Goal: Task Accomplishment & Management: Manage account settings

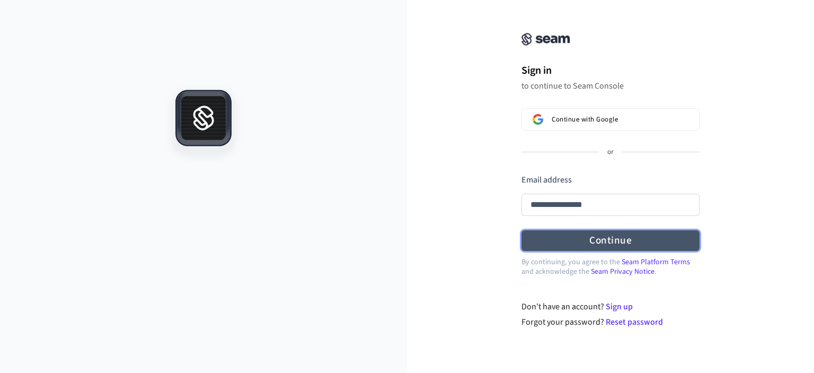
click at [611, 240] on form "**********" at bounding box center [611, 212] width 178 height 77
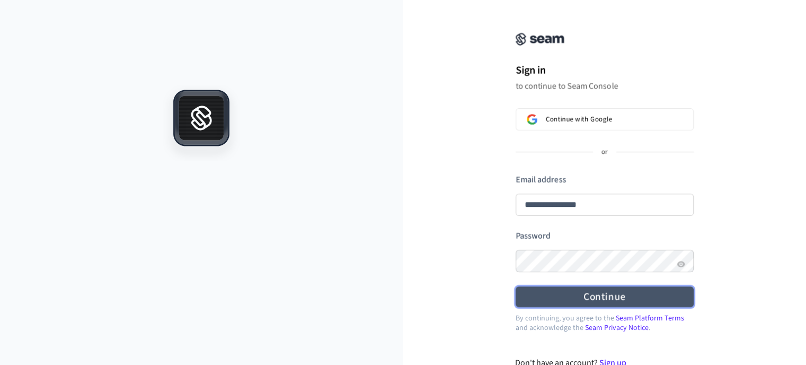
click at [611, 298] on button "Continue" at bounding box center [605, 296] width 178 height 21
type input "**********"
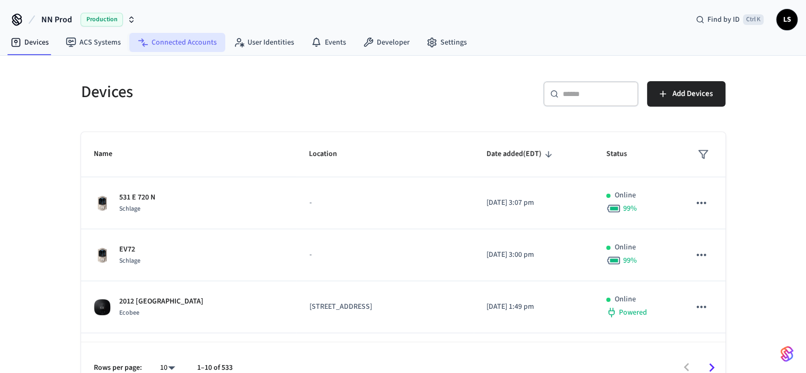
click at [189, 42] on link "Connected Accounts" at bounding box center [177, 42] width 96 height 19
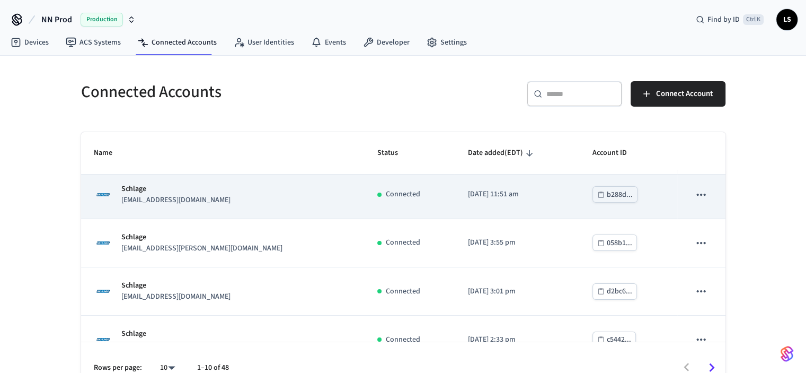
scroll to position [159, 0]
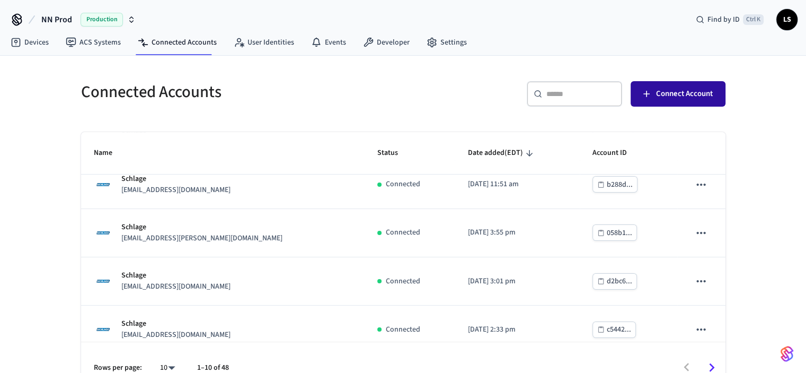
click at [665, 93] on span "Connect Account" at bounding box center [684, 94] width 57 height 14
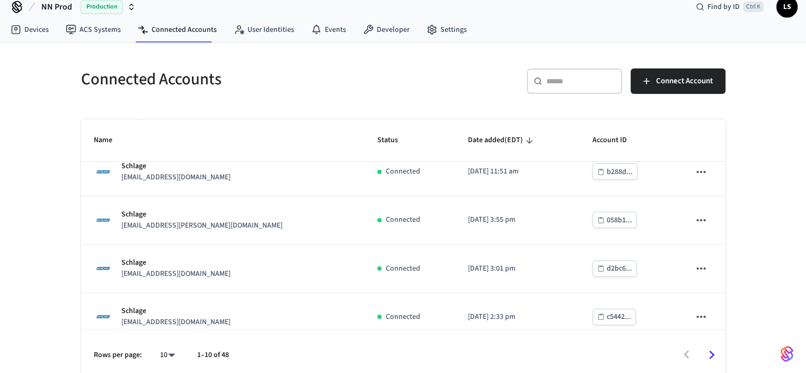
scroll to position [20, 0]
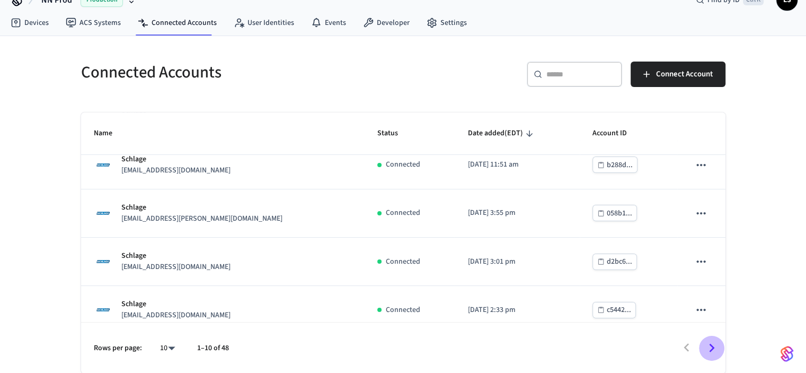
click at [711, 346] on icon "Go to next page" at bounding box center [711, 347] width 16 height 16
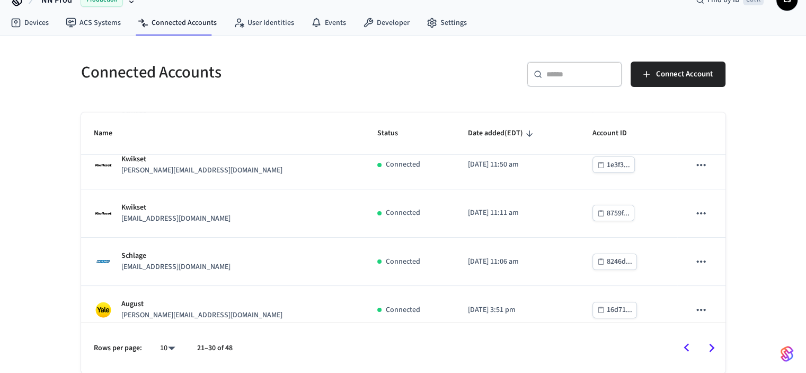
click at [711, 346] on icon "Go to next page" at bounding box center [711, 347] width 16 height 16
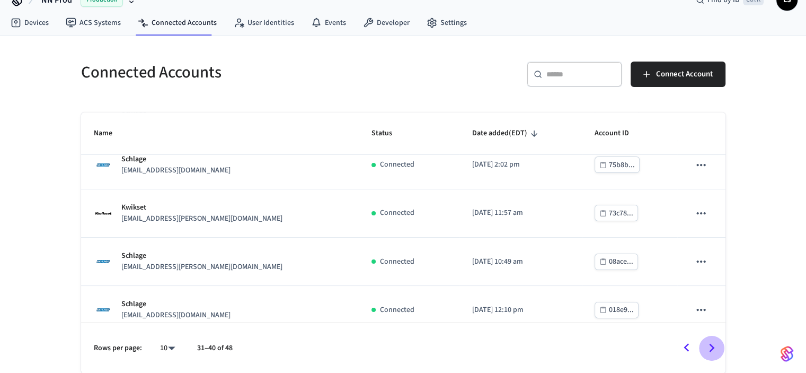
click at [711, 346] on icon "Go to next page" at bounding box center [711, 347] width 16 height 16
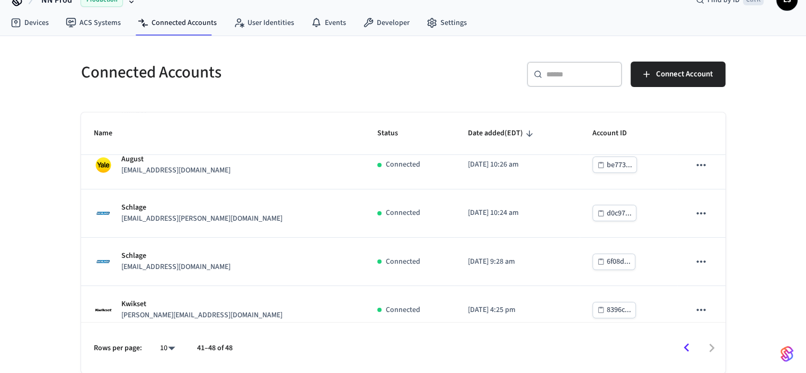
click at [711, 346] on div at bounding box center [483, 347] width 481 height 25
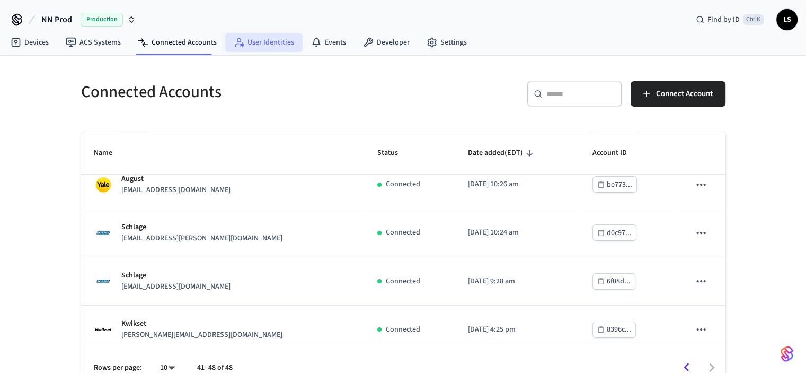
click at [261, 40] on link "User Identities" at bounding box center [263, 42] width 77 height 19
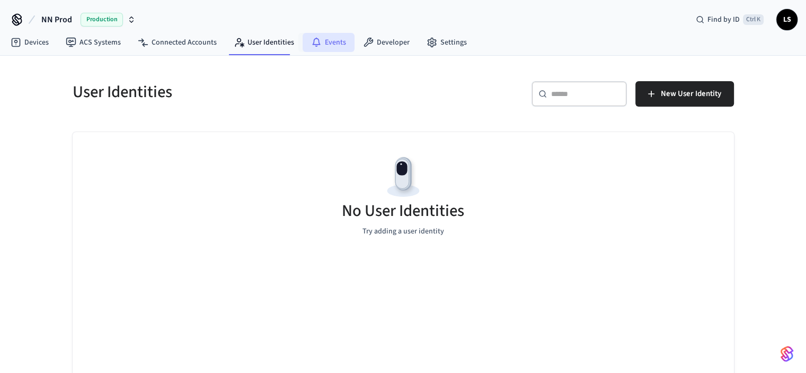
click at [331, 41] on link "Events" at bounding box center [329, 42] width 52 height 19
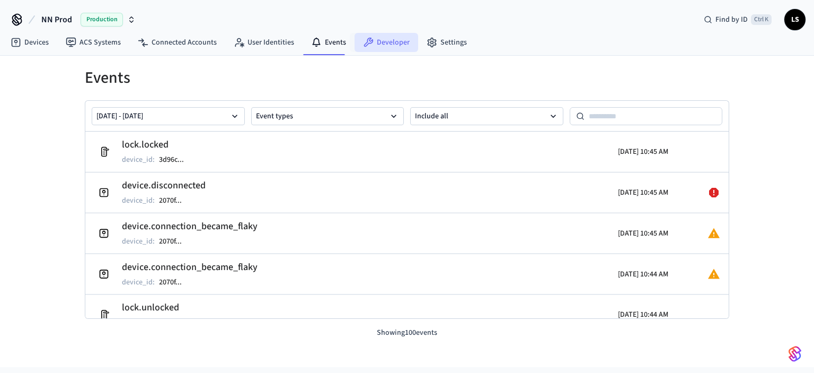
click at [389, 44] on link "Developer" at bounding box center [387, 42] width 64 height 19
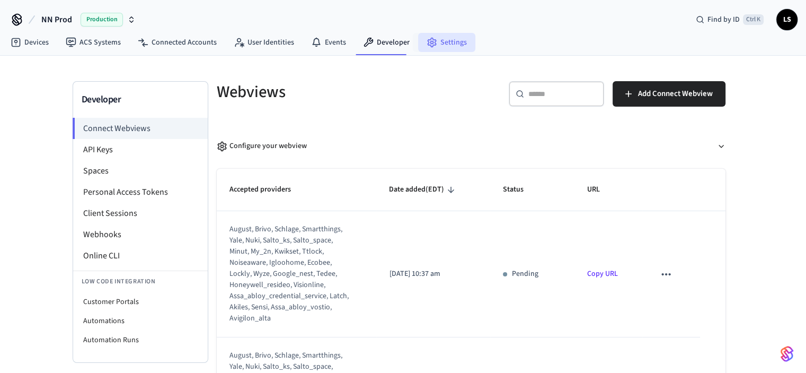
click at [432, 44] on link "Settings" at bounding box center [446, 42] width 57 height 19
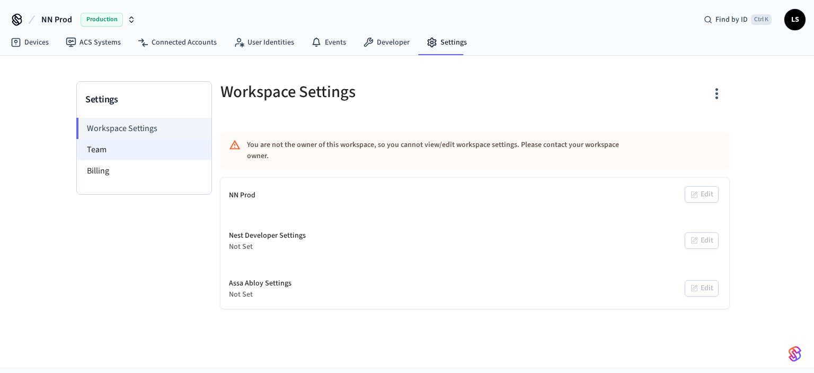
click at [102, 151] on li "Team" at bounding box center [144, 149] width 135 height 21
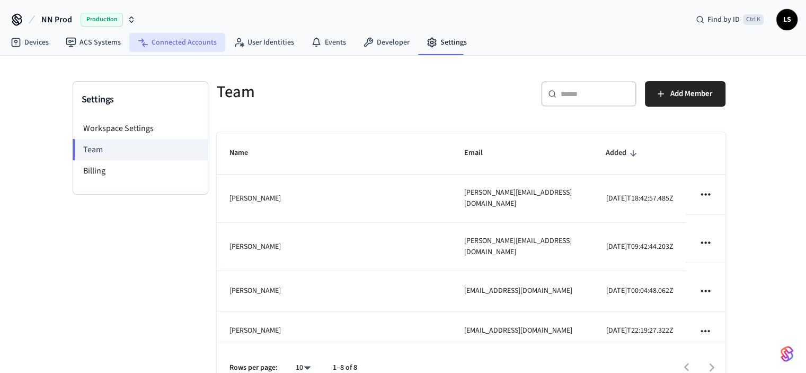
click at [172, 42] on link "Connected Accounts" at bounding box center [177, 42] width 96 height 19
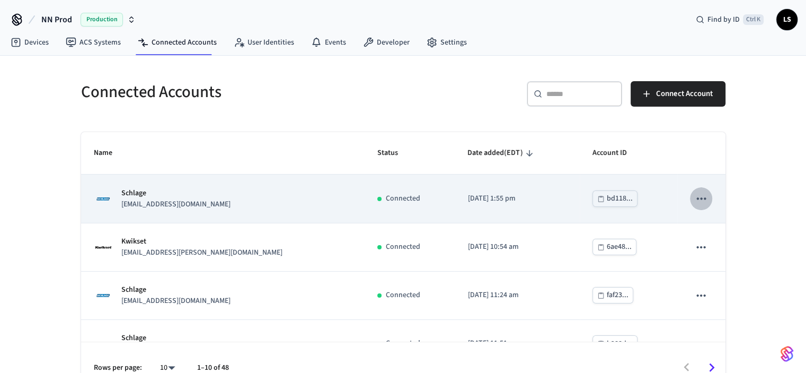
click at [694, 197] on icon "sticky table" at bounding box center [701, 198] width 14 height 14
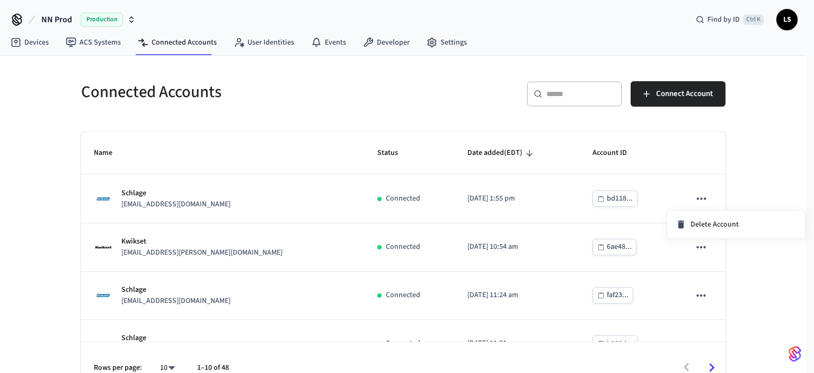
click at [188, 205] on div at bounding box center [407, 186] width 814 height 373
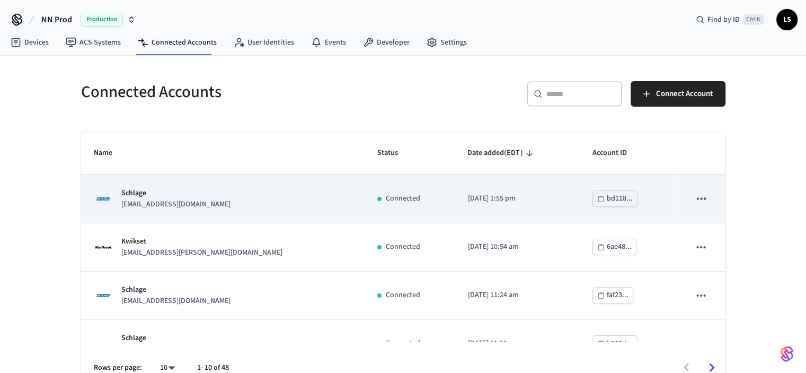
click at [248, 198] on div "Schlage [EMAIL_ADDRESS][DOMAIN_NAME]" at bounding box center [223, 199] width 258 height 22
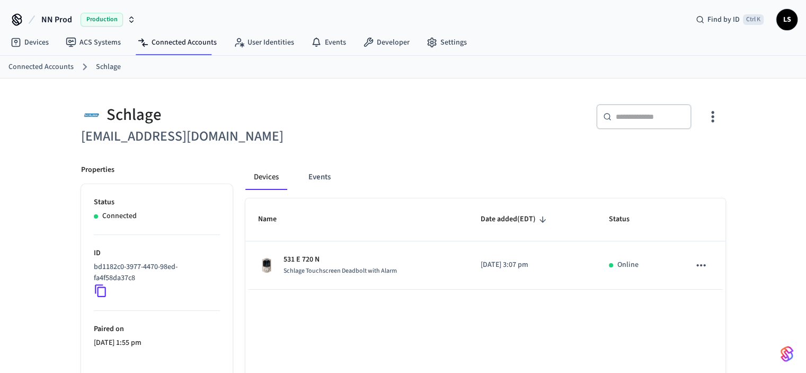
click at [712, 116] on icon "button" at bounding box center [712, 116] width 3 height 11
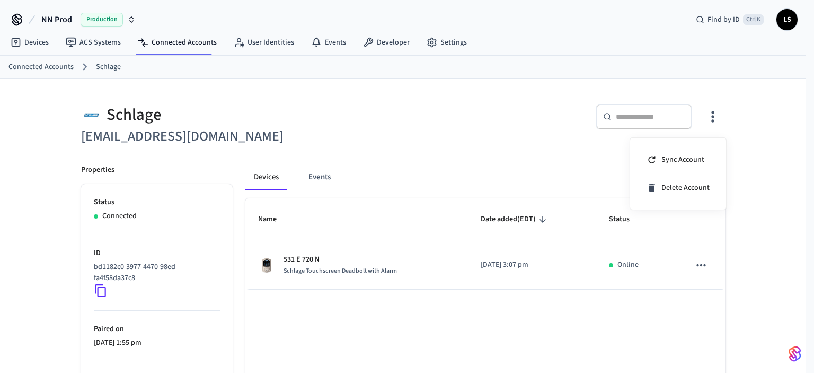
click at [34, 175] on div at bounding box center [407, 186] width 814 height 373
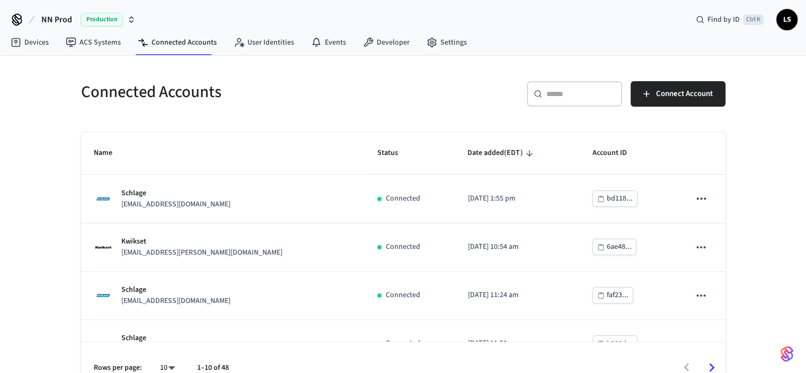
click at [98, 21] on span "Production" at bounding box center [102, 20] width 42 height 14
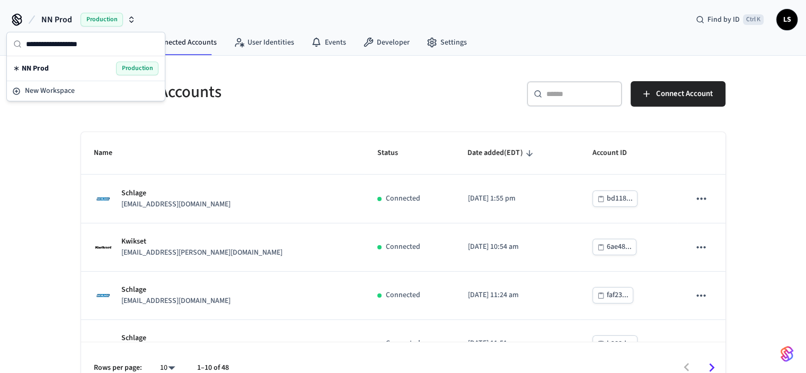
click at [98, 21] on span "Production" at bounding box center [102, 20] width 42 height 14
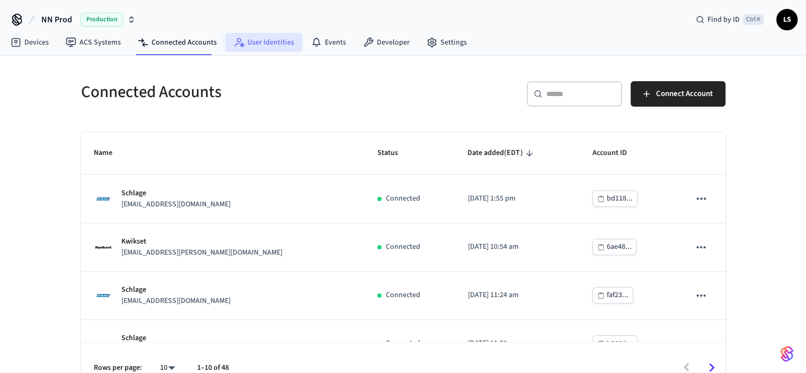
click at [256, 41] on link "User Identities" at bounding box center [263, 42] width 77 height 19
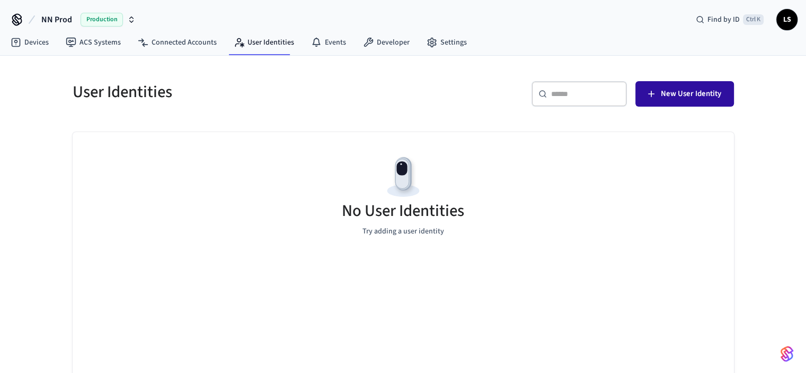
click at [672, 92] on span "New User Identity" at bounding box center [691, 94] width 60 height 14
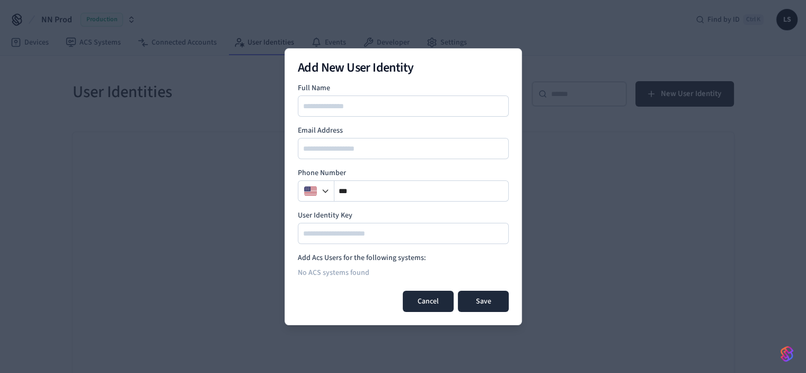
click at [426, 300] on button "Cancel" at bounding box center [428, 300] width 51 height 21
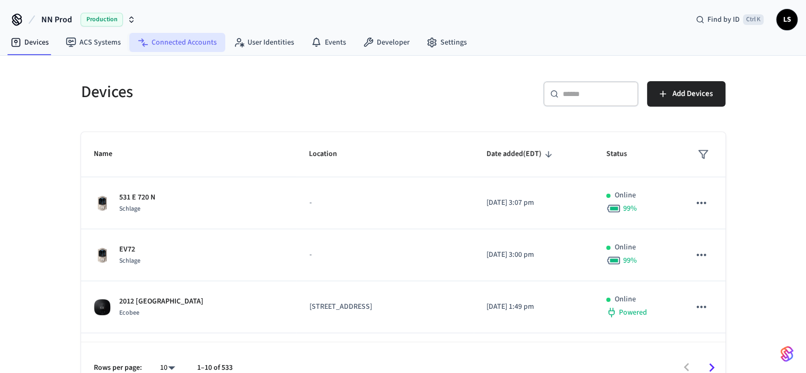
click at [186, 40] on link "Connected Accounts" at bounding box center [177, 42] width 96 height 19
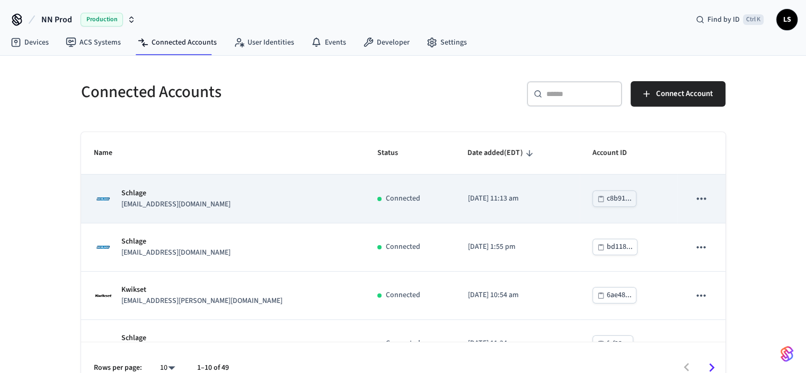
click at [541, 199] on p "2025/09/09 at 11:13 am" at bounding box center [518, 198] width 100 height 11
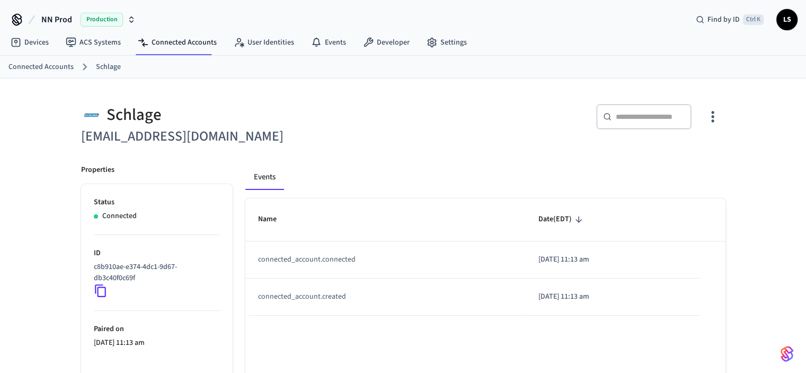
click at [101, 288] on icon at bounding box center [101, 291] width 14 height 14
